Goal: Task Accomplishment & Management: Manage account settings

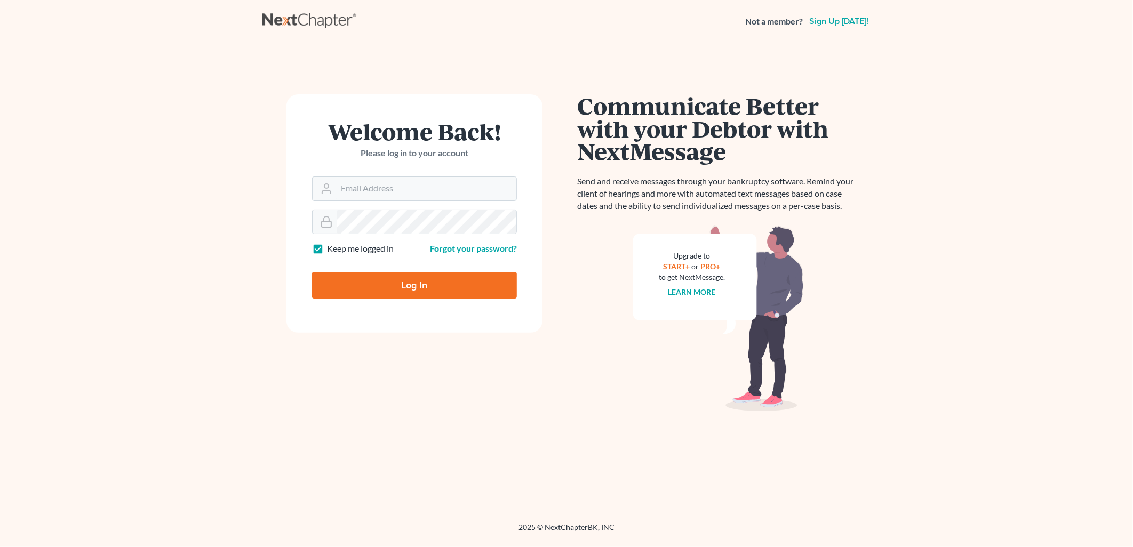
type input "[PERSON_NAME][EMAIL_ADDRESS][DOMAIN_NAME]"
click at [464, 286] on input "Log In" at bounding box center [414, 285] width 205 height 27
type input "Thinking..."
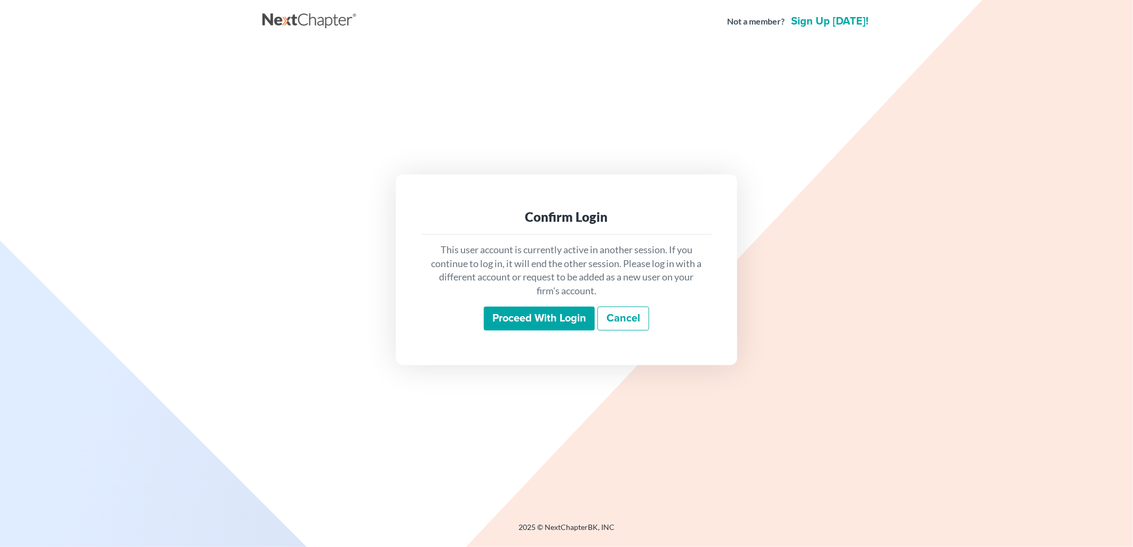
click at [551, 317] on input "Proceed with login" at bounding box center [539, 319] width 111 height 25
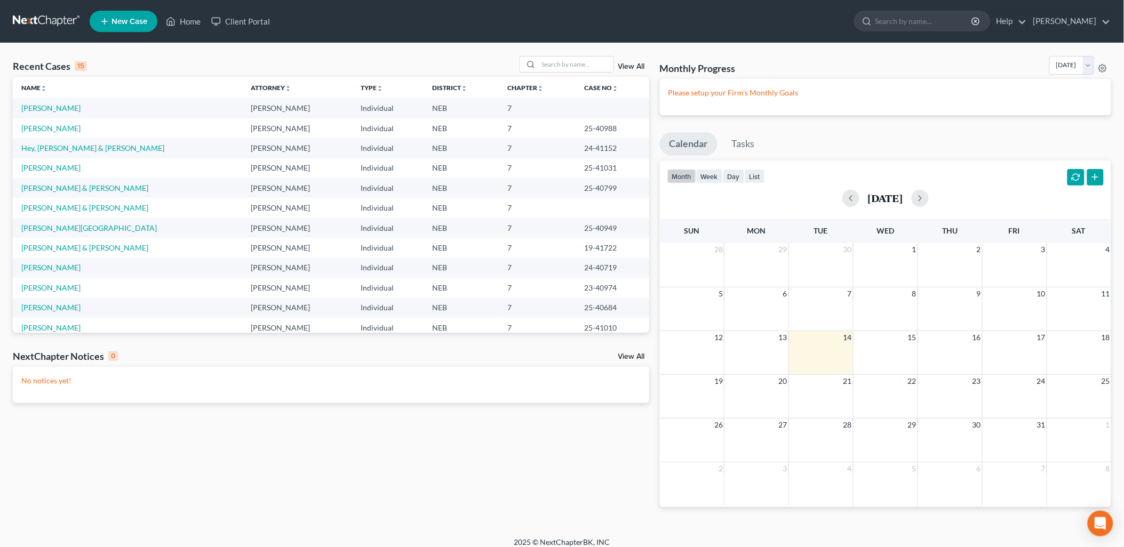
click at [593, 503] on div "Recent Cases 15 View All Name unfold_more expand_more expand_less Attorney unfo…" at bounding box center [330, 290] width 647 height 469
